Goal: Information Seeking & Learning: Learn about a topic

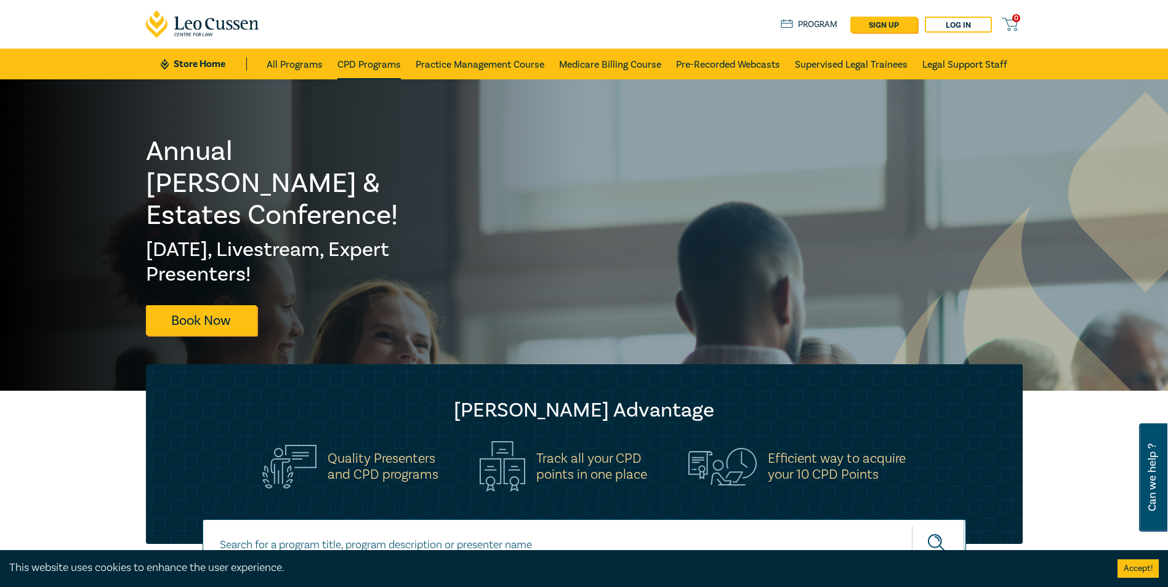
click at [366, 68] on link "CPD Programs" at bounding box center [368, 64] width 63 height 31
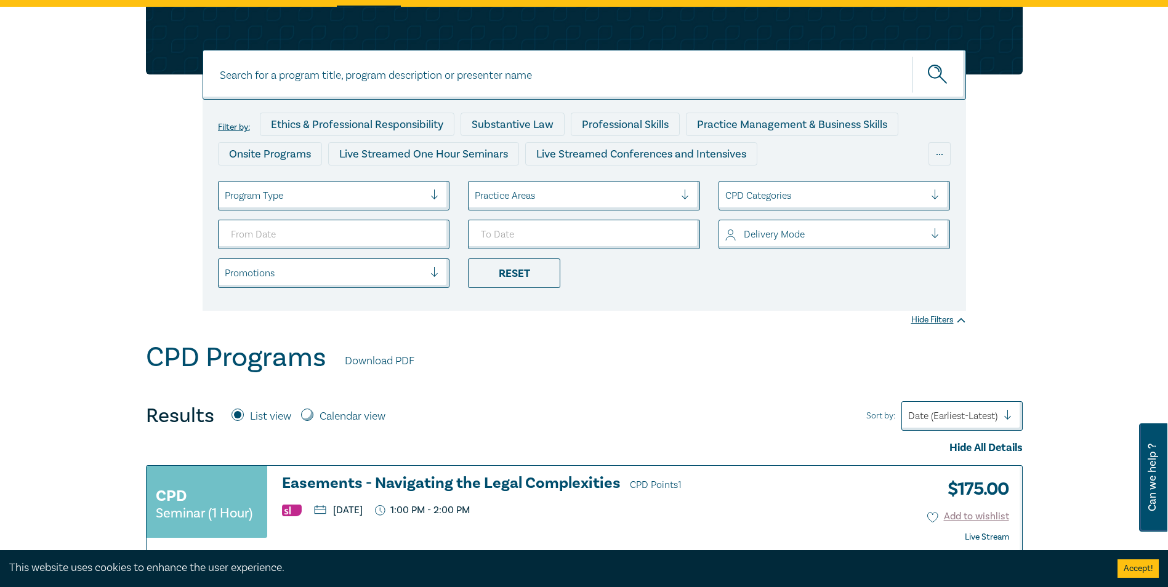
scroll to position [62, 0]
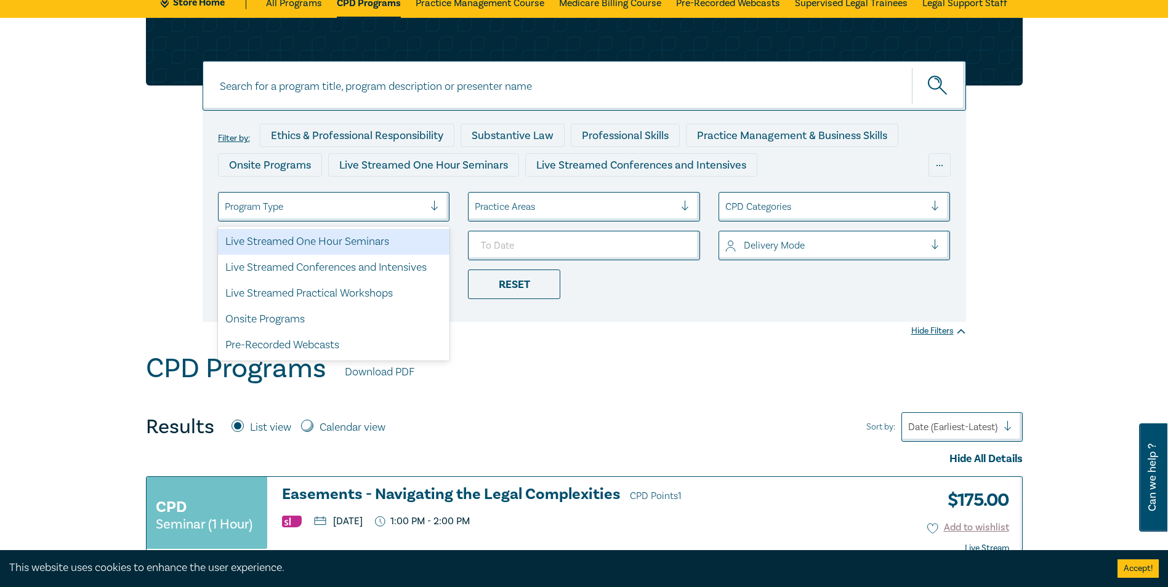
click at [432, 197] on div at bounding box center [439, 207] width 18 height 28
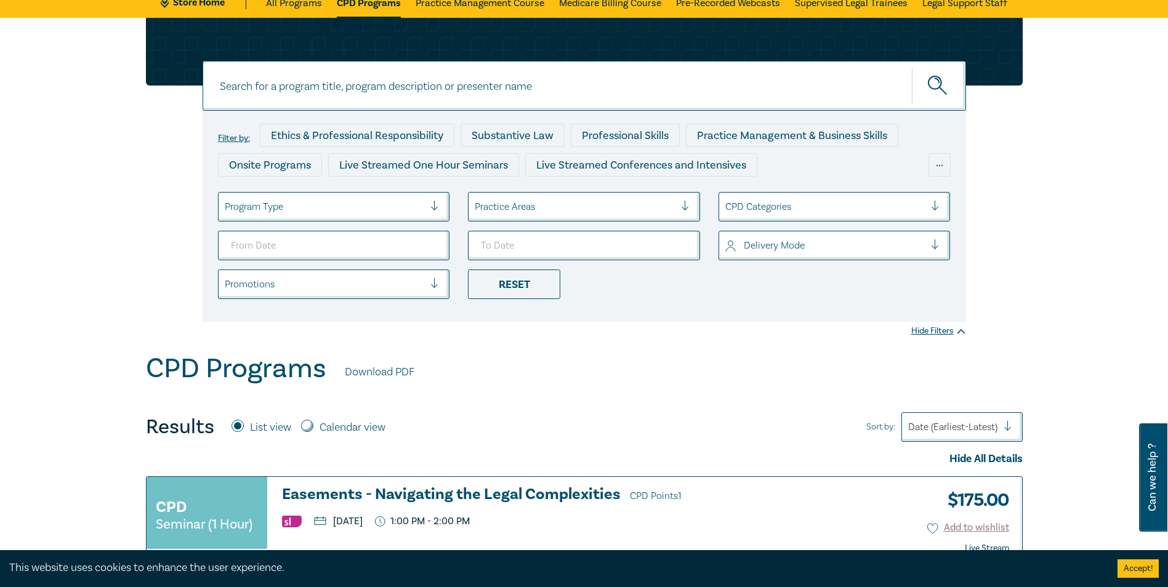
click at [430, 199] on div "Program Type" at bounding box center [325, 206] width 212 height 21
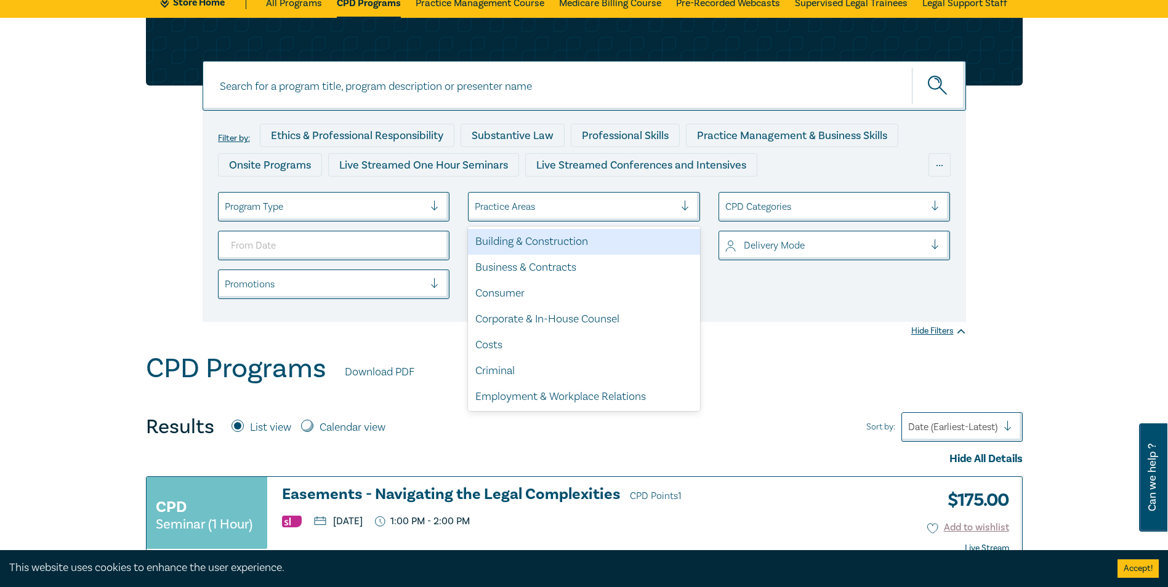
click at [581, 203] on div at bounding box center [575, 207] width 200 height 16
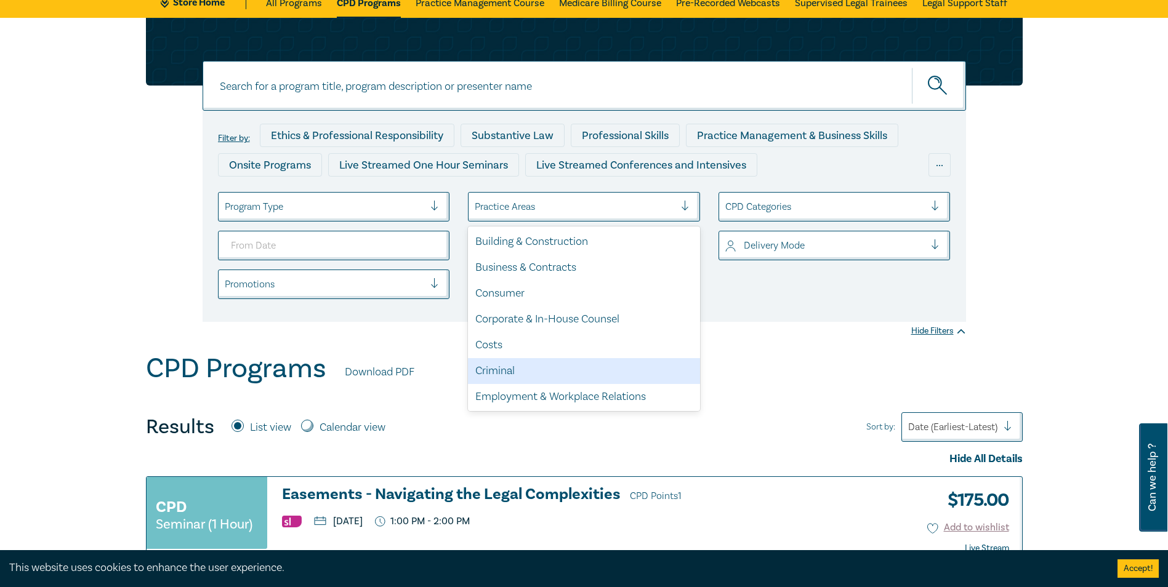
click at [554, 369] on div "Criminal" at bounding box center [584, 371] width 232 height 26
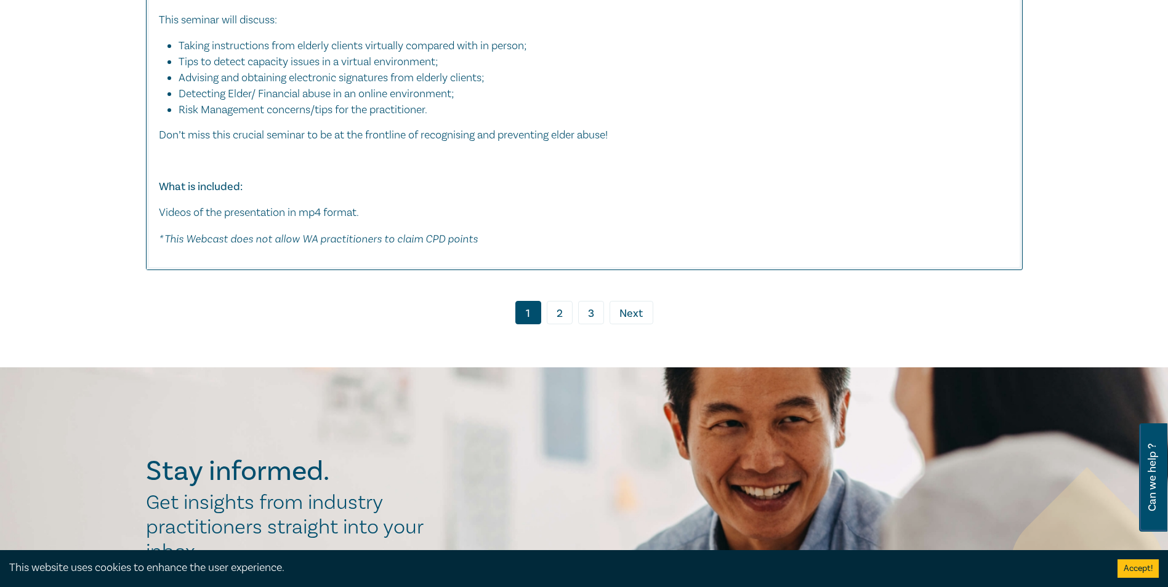
scroll to position [6835, 0]
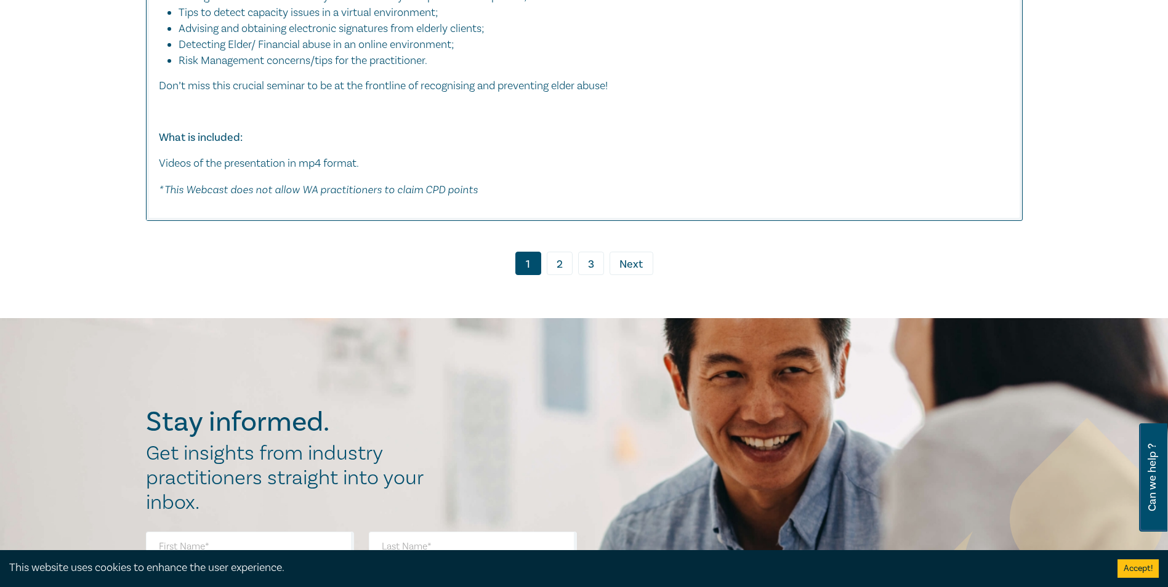
click at [562, 252] on link "2" at bounding box center [560, 263] width 26 height 23
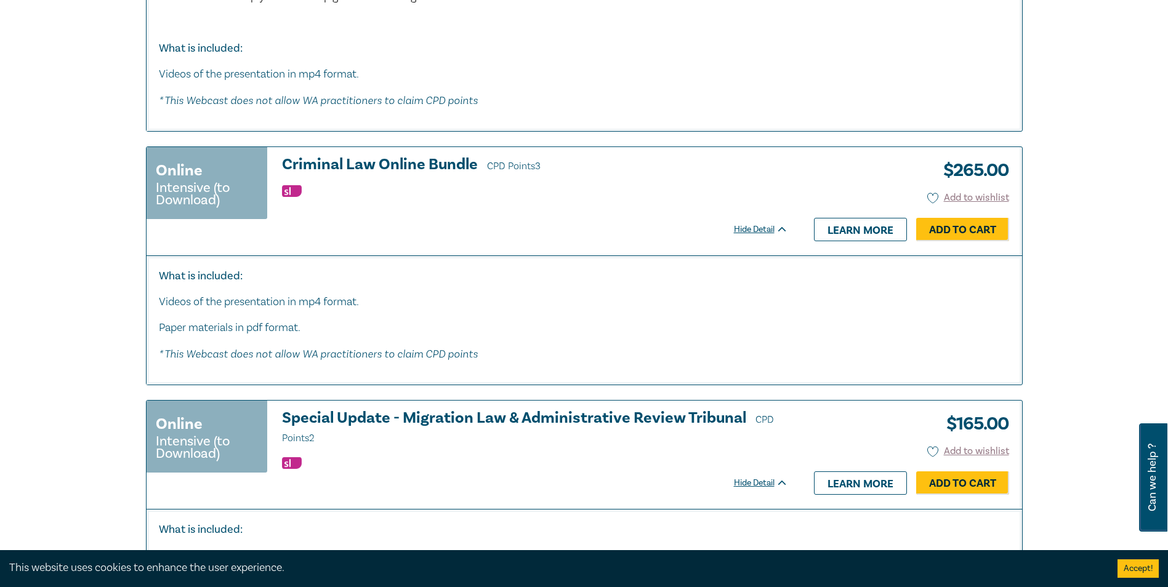
scroll to position [5358, 0]
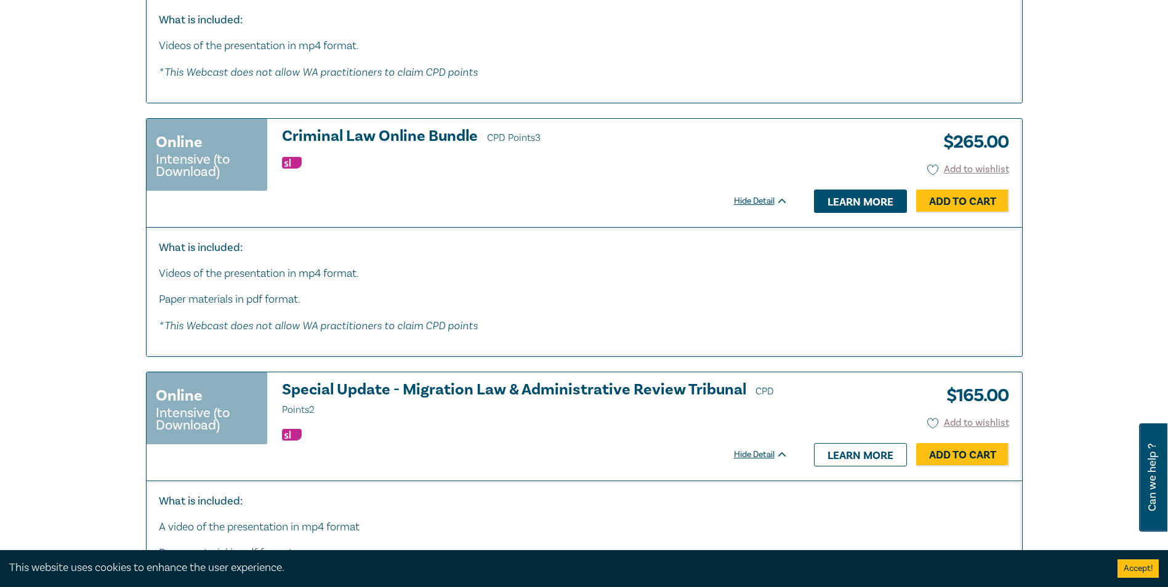
click at [875, 202] on link "Learn more" at bounding box center [860, 201] width 93 height 23
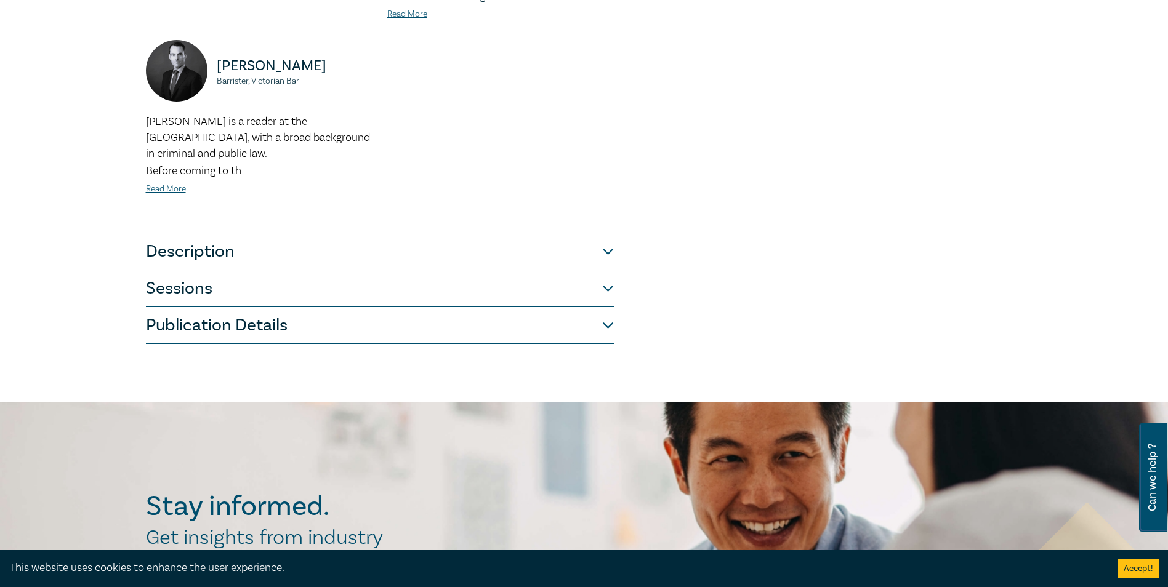
scroll to position [677, 0]
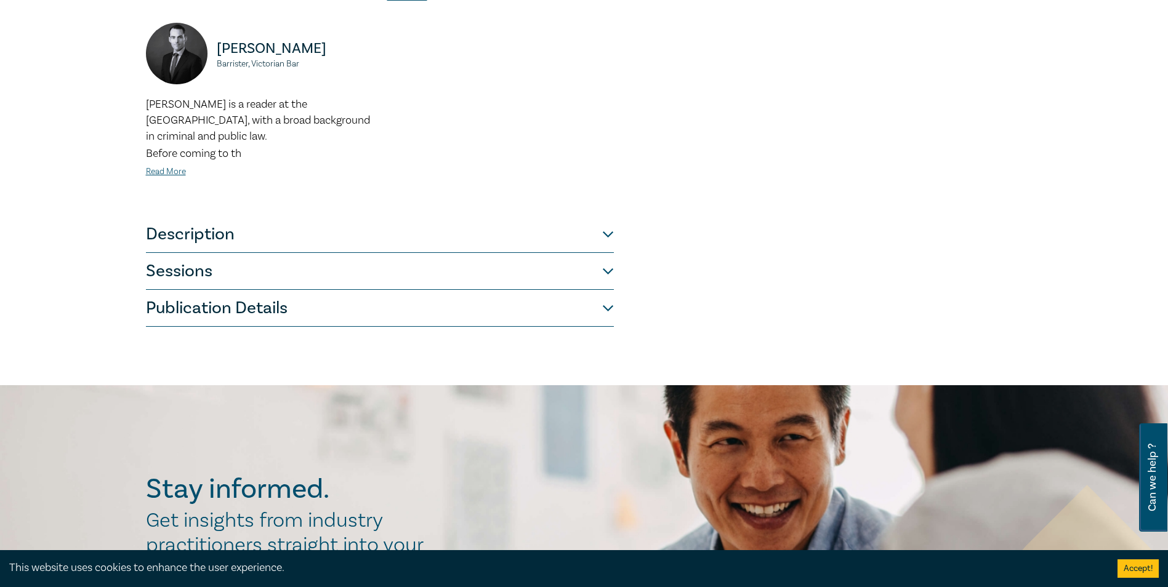
click at [600, 216] on button "Description" at bounding box center [380, 234] width 468 height 37
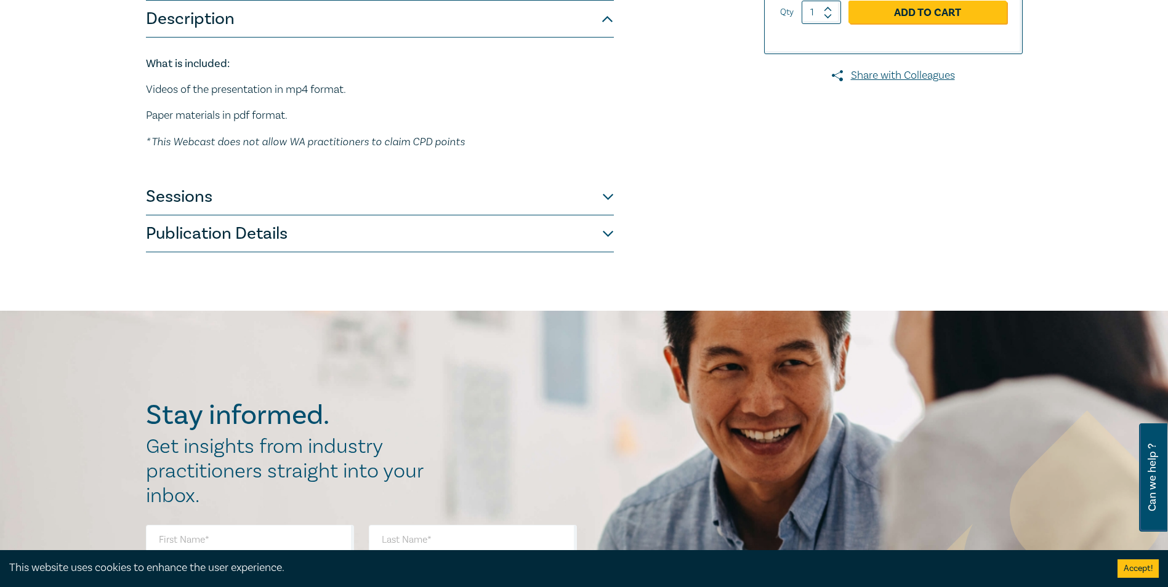
scroll to position [298, 0]
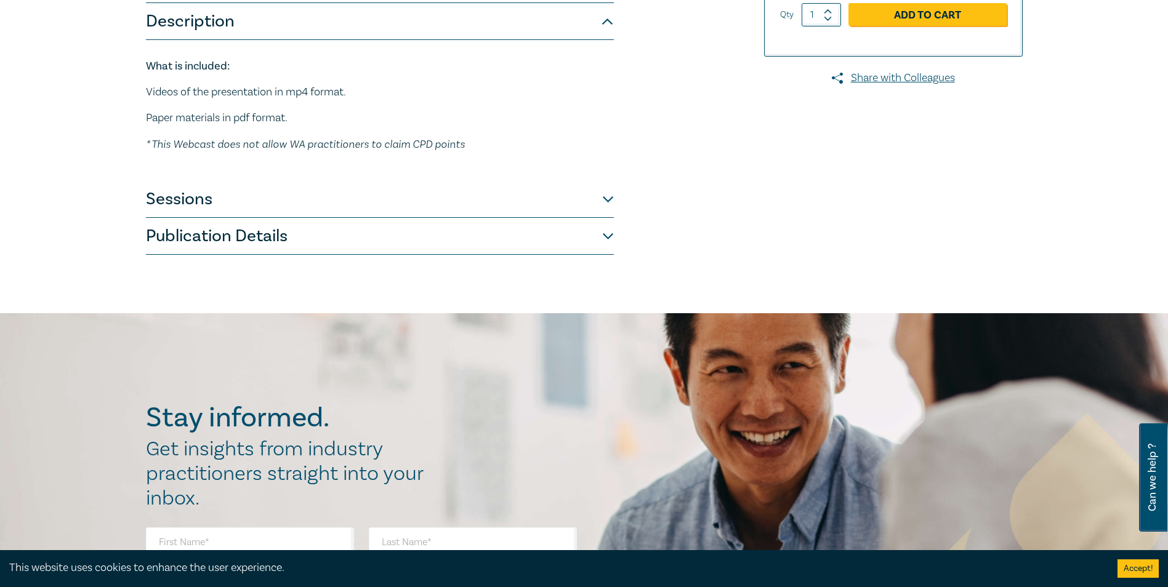
click at [607, 200] on button "Sessions" at bounding box center [380, 199] width 468 height 37
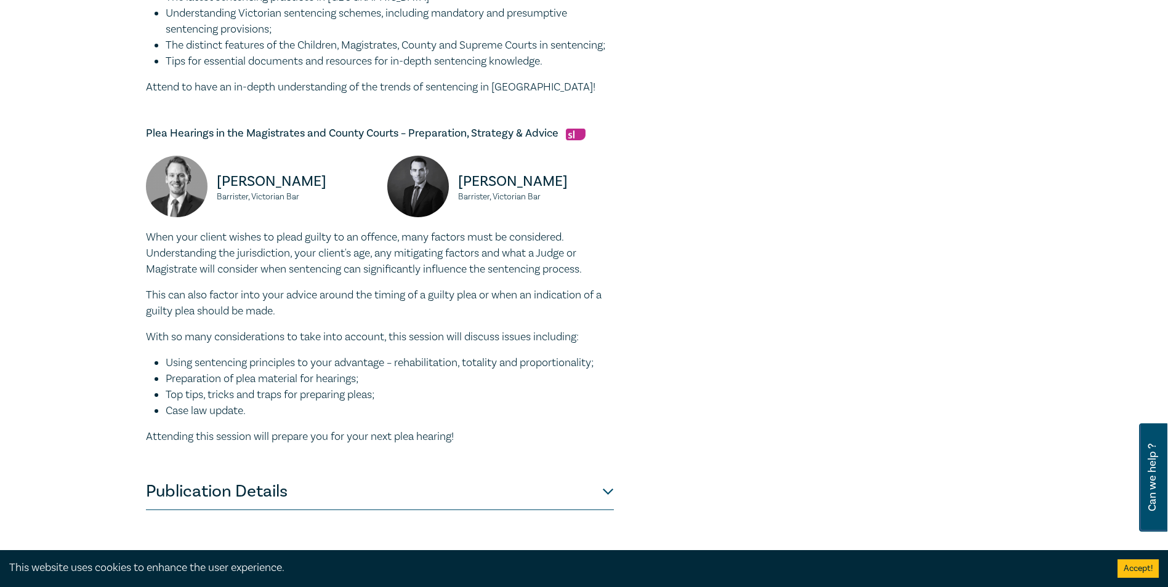
scroll to position [914, 0]
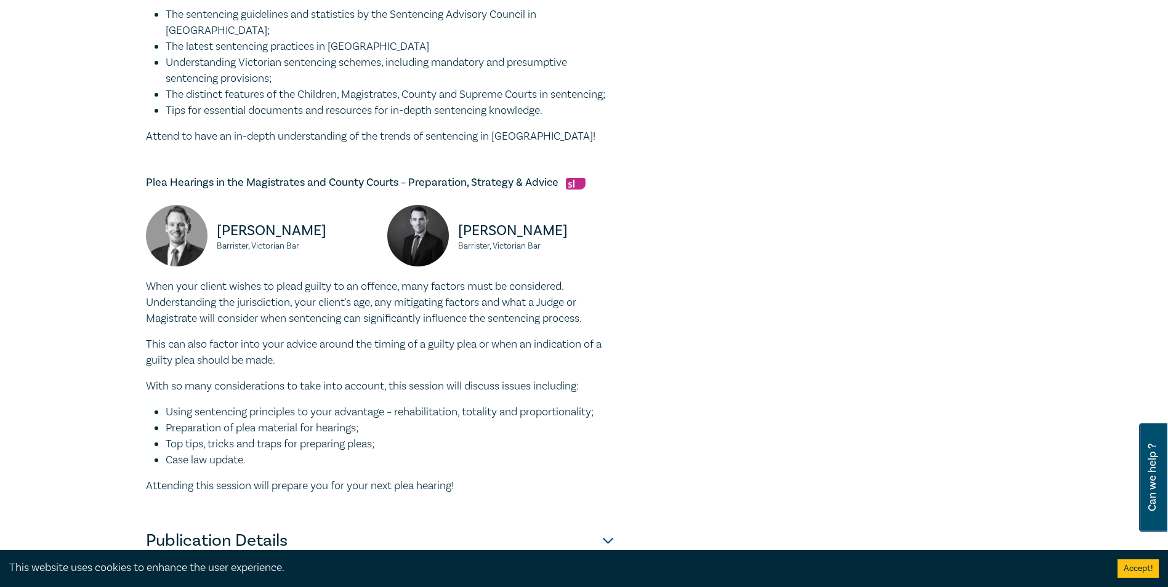
click at [576, 184] on img at bounding box center [576, 184] width 20 height 12
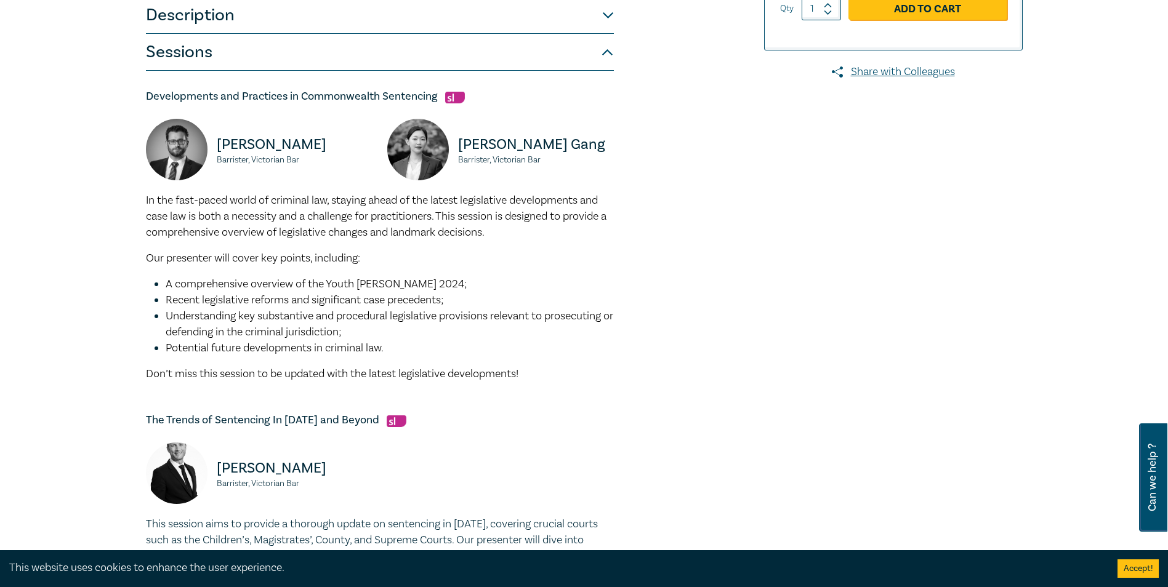
scroll to position [308, 0]
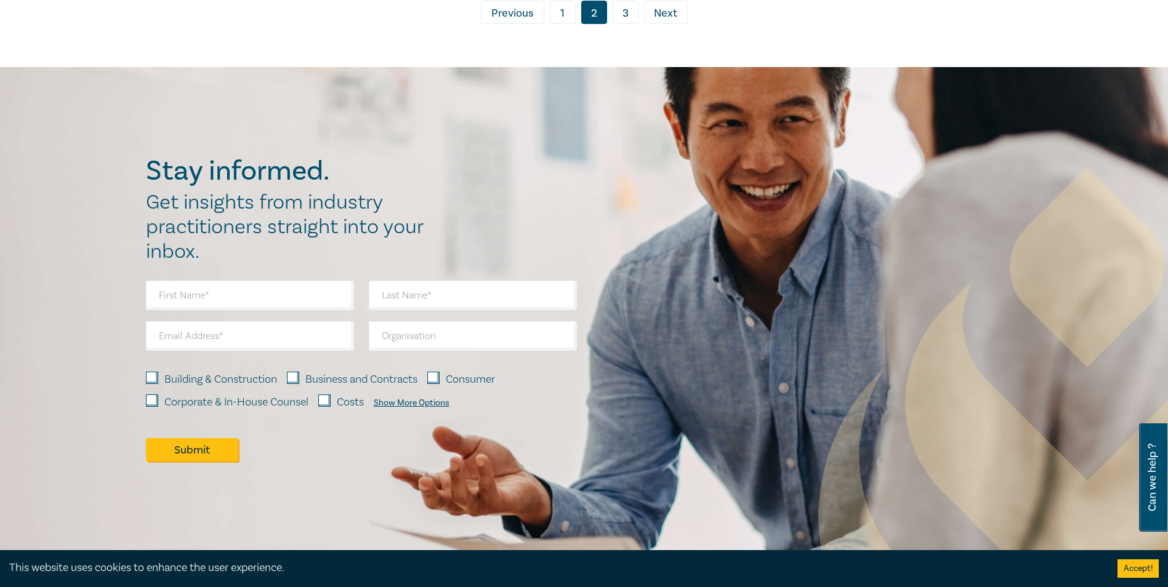
scroll to position [6475, 0]
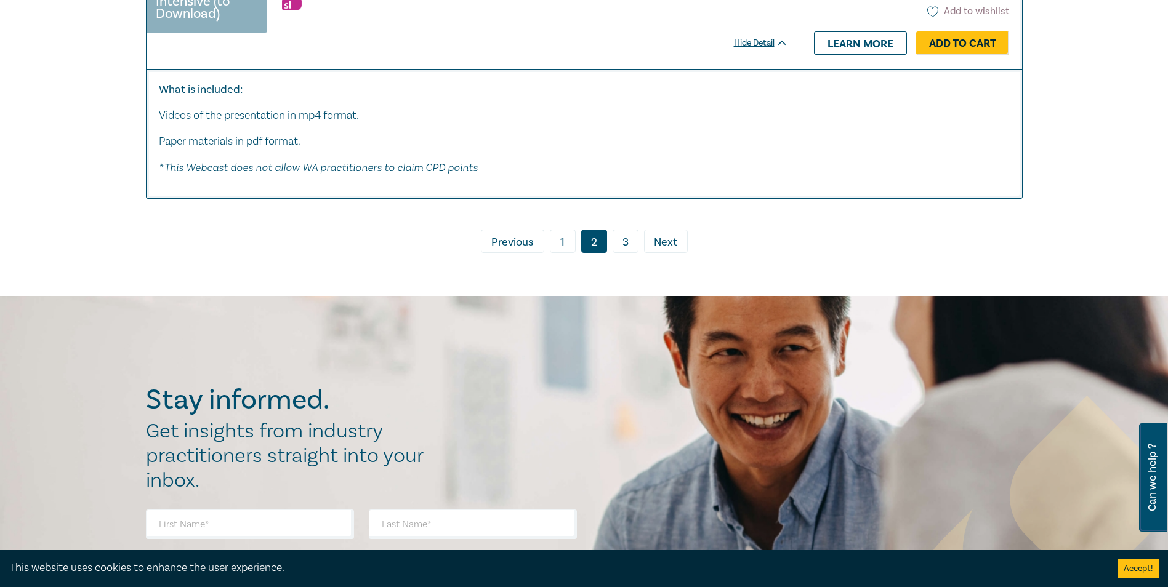
click at [628, 242] on link "3" at bounding box center [626, 241] width 26 height 23
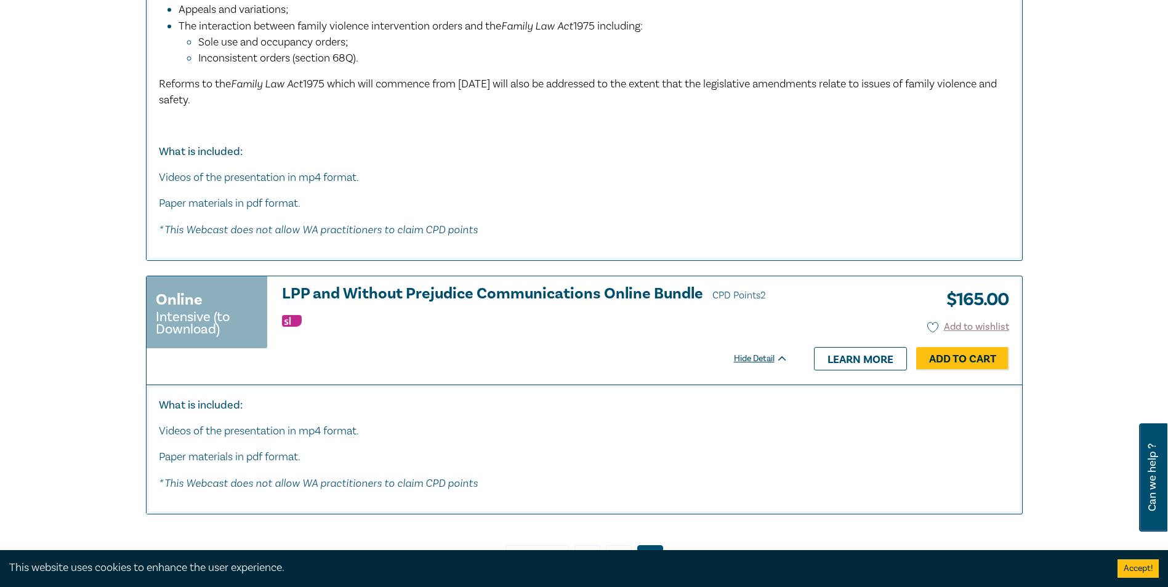
scroll to position [2833, 0]
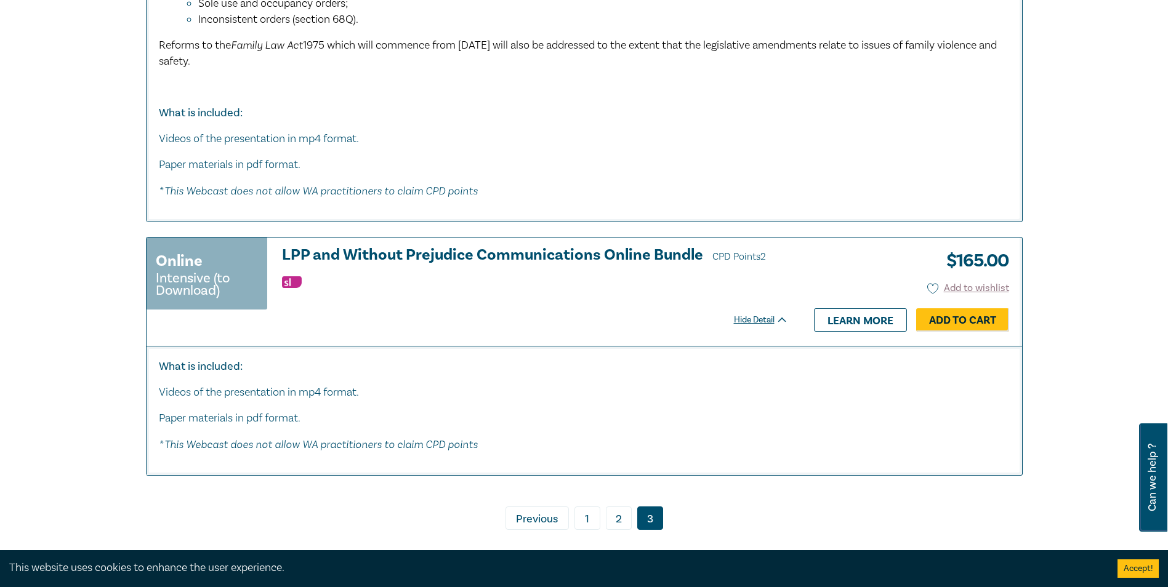
click at [613, 517] on link "2" at bounding box center [619, 518] width 26 height 23
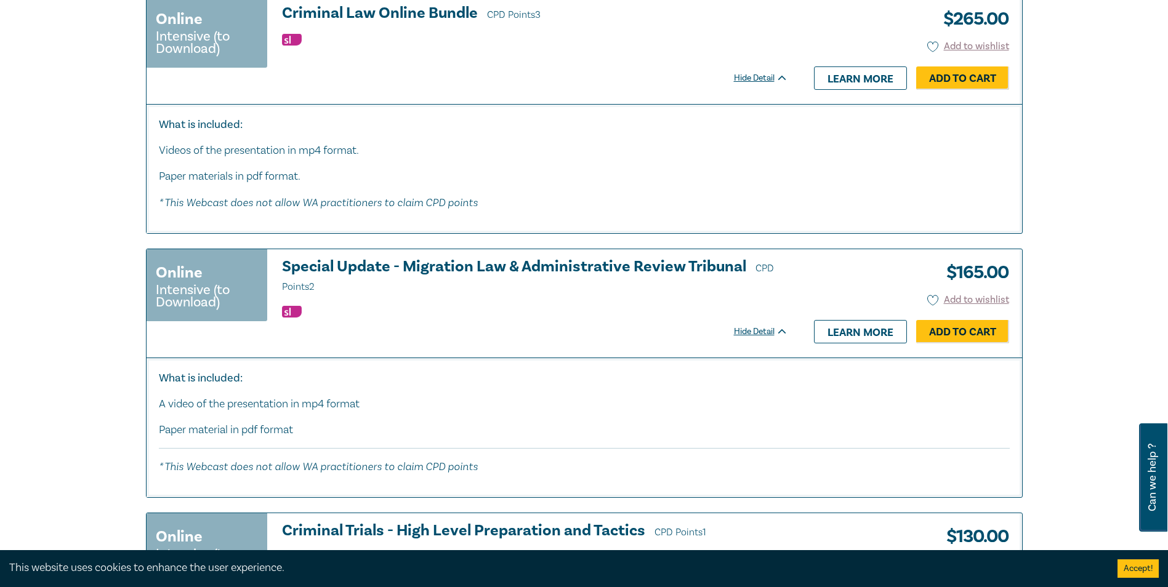
scroll to position [5419, 0]
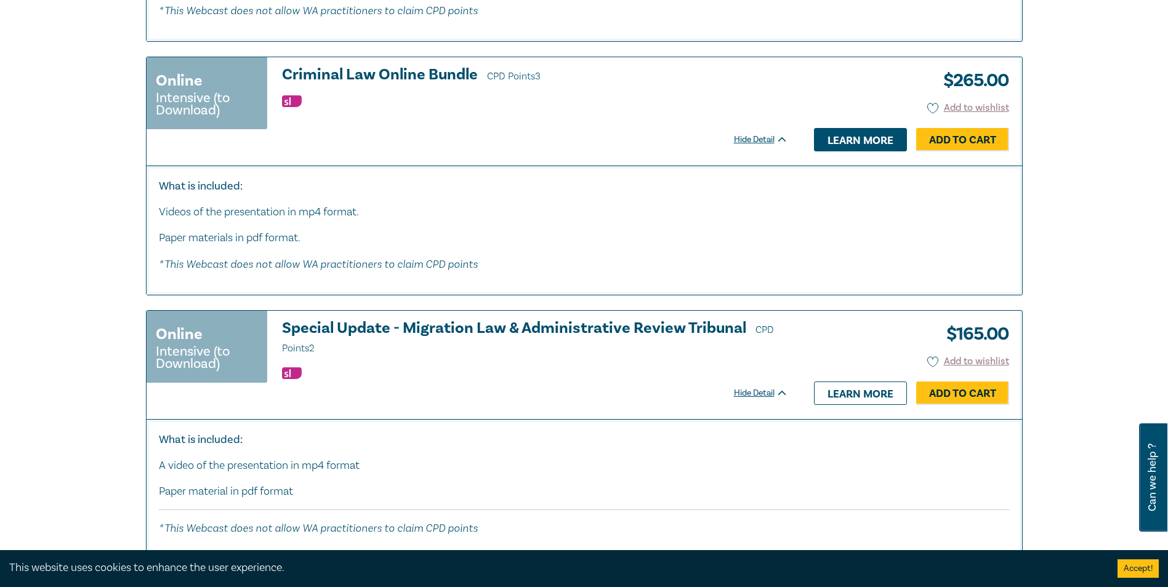
click at [844, 142] on link "Learn more" at bounding box center [860, 139] width 93 height 23
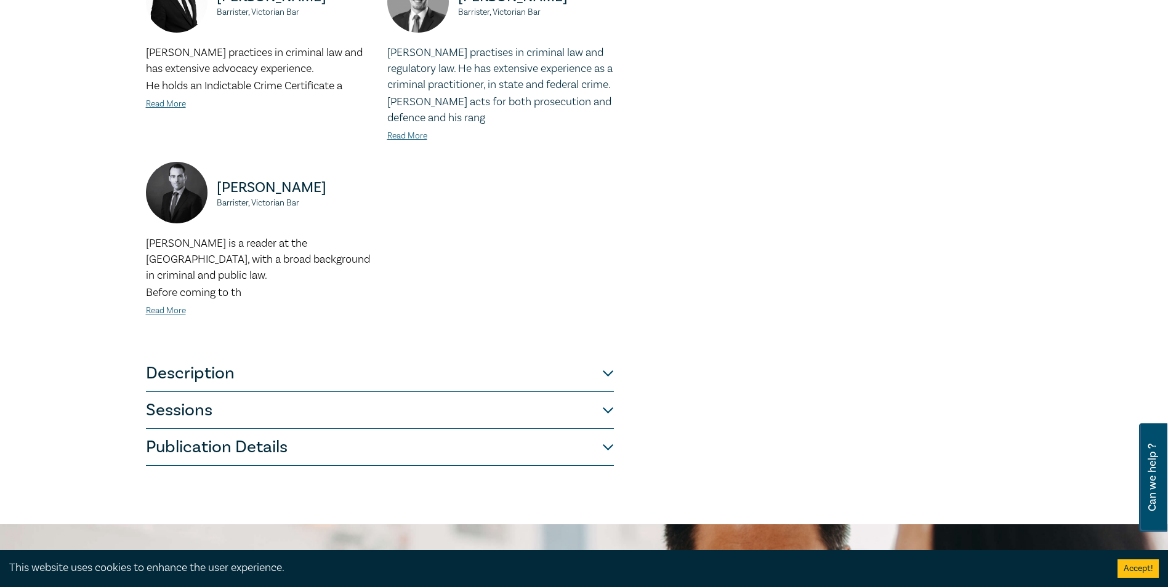
scroll to position [677, 0]
